Goal: Task Accomplishment & Management: Manage account settings

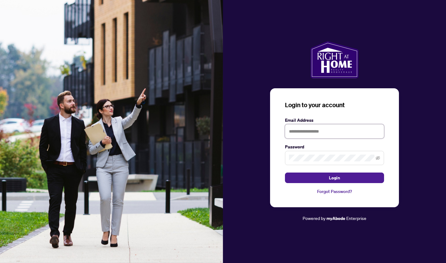
type input "**********"
click at [328, 179] on button "Login" at bounding box center [334, 177] width 99 height 11
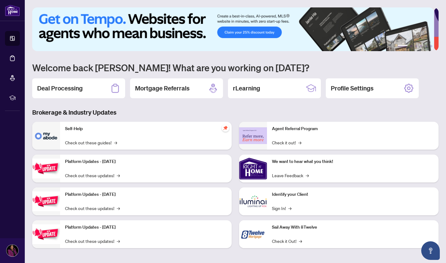
click at [78, 88] on h2 "Deal Processing" at bounding box center [59, 88] width 45 height 9
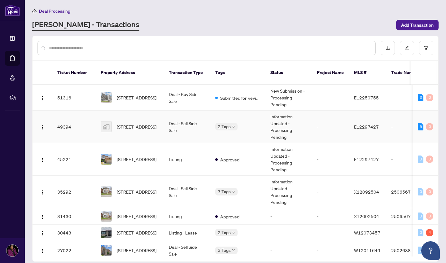
click at [279, 123] on td "Information Updated - Processing Pending" at bounding box center [288, 126] width 46 height 32
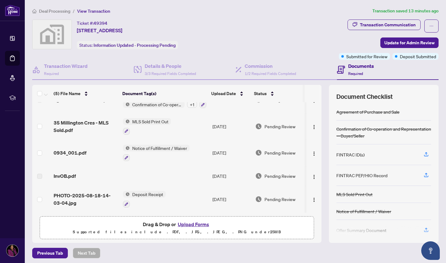
scroll to position [2, 0]
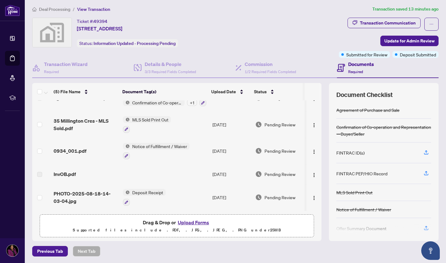
click at [311, 172] on img "button" at bounding box center [313, 174] width 5 height 5
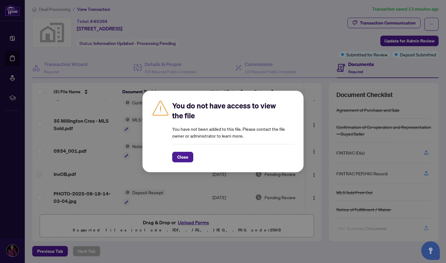
click at [180, 157] on span "Close" at bounding box center [182, 157] width 11 height 10
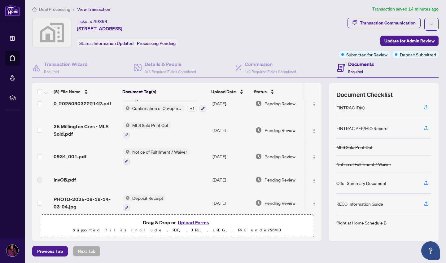
scroll to position [0, 0]
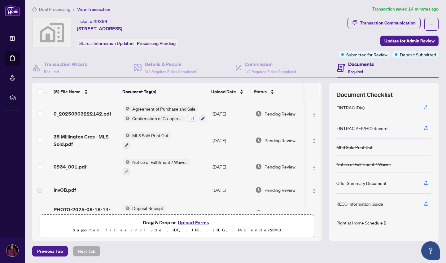
click at [389, 41] on span "Update for Admin Review" at bounding box center [409, 41] width 50 height 10
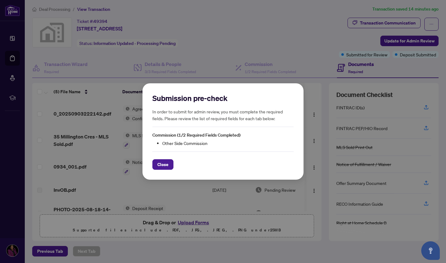
click at [218, 68] on div "Submission pre-check In order to submit for admin review, you must complete the…" at bounding box center [223, 131] width 446 height 263
click at [163, 164] on span "Close" at bounding box center [162, 164] width 11 height 10
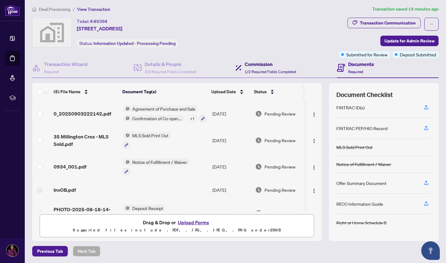
click at [259, 68] on div "Commission 1/2 Required Fields Completed" at bounding box center [270, 67] width 51 height 15
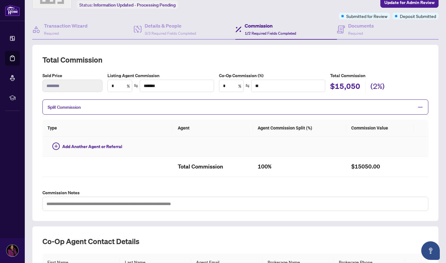
scroll to position [30, 0]
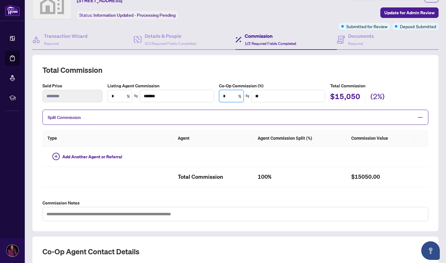
click at [227, 95] on input "*" at bounding box center [231, 96] width 24 height 12
drag, startPoint x: 227, startPoint y: 95, endPoint x: 221, endPoint y: 95, distance: 6.2
click at [221, 95] on input "*" at bounding box center [231, 96] width 24 height 12
type input "*"
type input "*******"
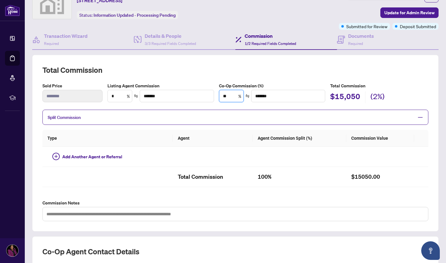
type input "***"
type input "*********"
type input "***"
click at [229, 135] on th "Agent" at bounding box center [213, 138] width 80 height 17
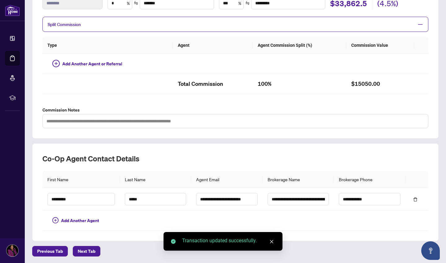
scroll to position [0, 0]
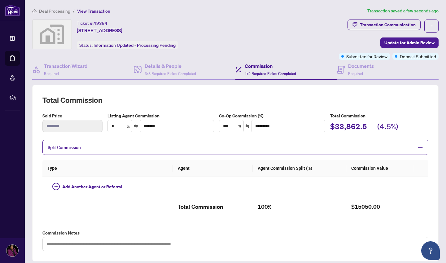
click at [398, 41] on span "Update for Admin Review" at bounding box center [409, 43] width 50 height 10
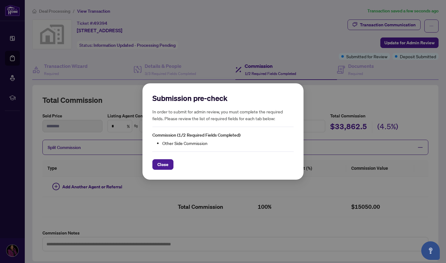
click at [165, 165] on span "Close" at bounding box center [162, 164] width 11 height 10
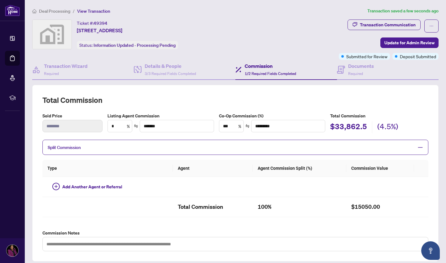
scroll to position [31, 0]
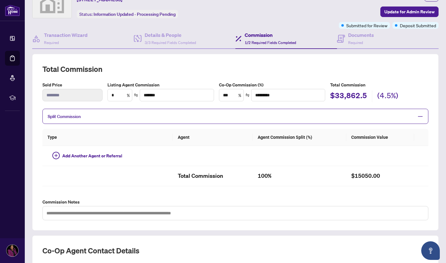
click at [258, 38] on div "Commission 1/2 Required Fields Completed" at bounding box center [270, 38] width 51 height 15
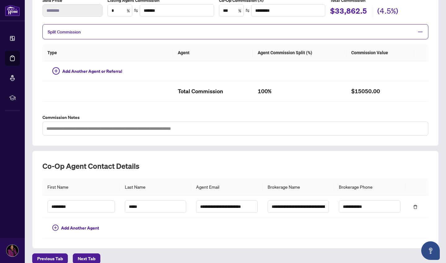
scroll to position [123, 0]
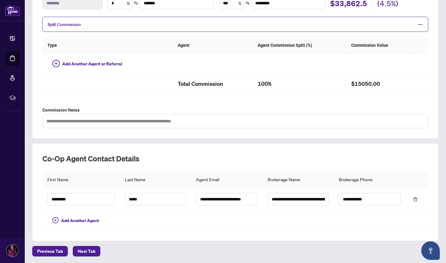
click at [86, 251] on span "Next Tab" at bounding box center [87, 251] width 18 height 10
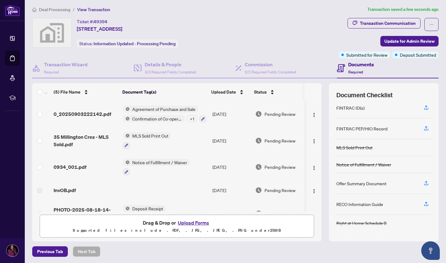
scroll to position [2, 0]
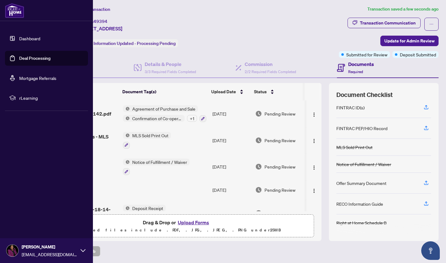
click at [34, 58] on link "Deal Processing" at bounding box center [34, 58] width 31 height 6
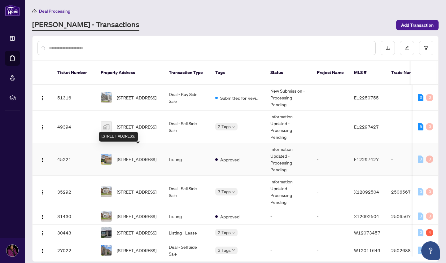
click at [127, 156] on span "[STREET_ADDRESS]" at bounding box center [137, 159] width 40 height 7
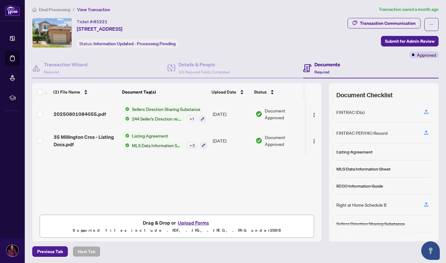
scroll to position [2, 0]
click at [311, 112] on img "button" at bounding box center [313, 114] width 5 height 5
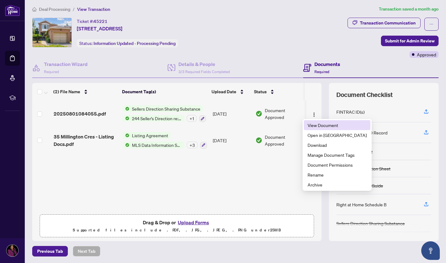
click at [313, 125] on span "View Document" at bounding box center [336, 125] width 59 height 7
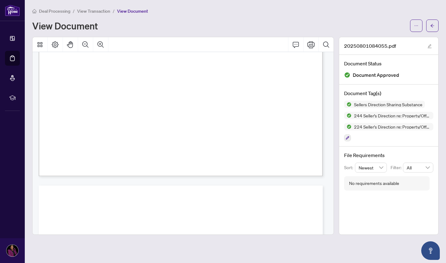
scroll to position [248, 0]
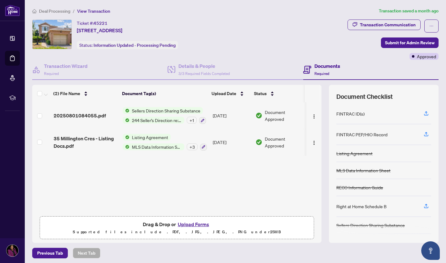
scroll to position [2, 0]
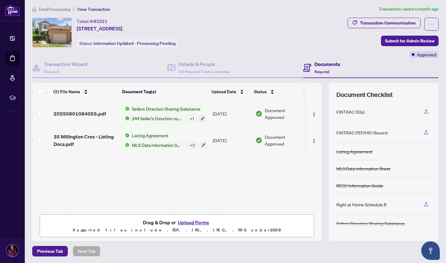
click at [147, 111] on span "Sellers Direction Sharing Substance" at bounding box center [165, 108] width 73 height 7
click at [81, 165] on div "20250801084055.pdf Sellers Direction Sharing Substance 244 Seller’s Direction r…" at bounding box center [176, 155] width 289 height 110
click at [192, 143] on div "+ 3" at bounding box center [192, 144] width 11 height 7
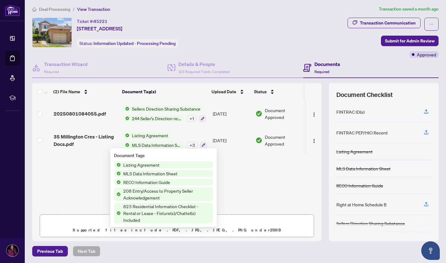
click at [202, 144] on icon "button" at bounding box center [202, 144] width 3 height 3
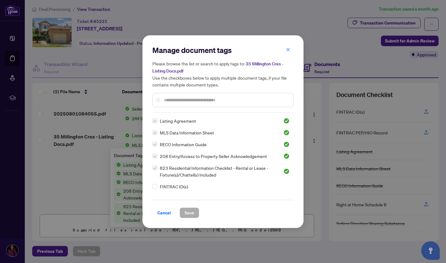
click at [288, 48] on icon "close" at bounding box center [288, 49] width 4 height 4
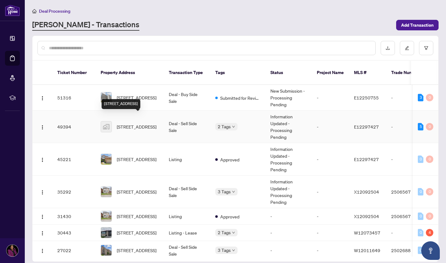
click at [133, 123] on span "[STREET_ADDRESS]" at bounding box center [137, 126] width 40 height 7
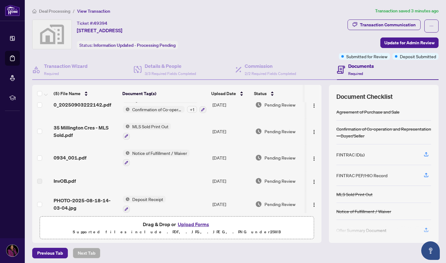
scroll to position [16, 0]
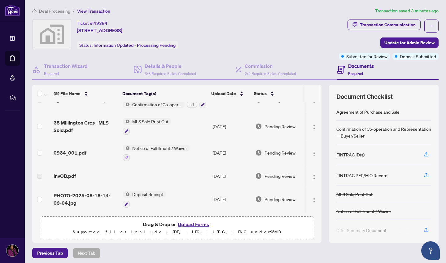
click at [311, 174] on img "button" at bounding box center [313, 176] width 5 height 5
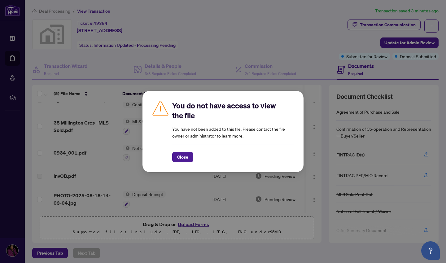
click at [186, 158] on span "Close" at bounding box center [182, 157] width 11 height 10
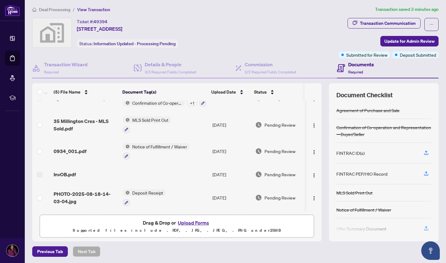
scroll to position [2, 0]
click at [311, 195] on img "button" at bounding box center [313, 197] width 5 height 5
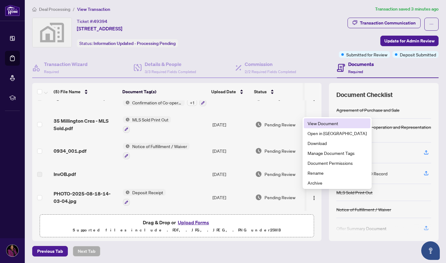
click at [315, 123] on span "View Document" at bounding box center [336, 123] width 59 height 7
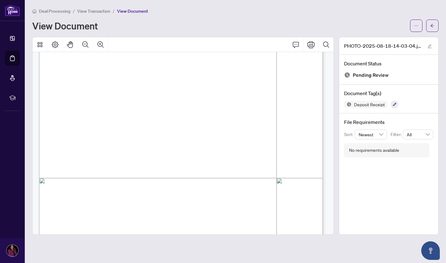
scroll to position [81, 0]
